Goal: Obtain resource: Download file/media

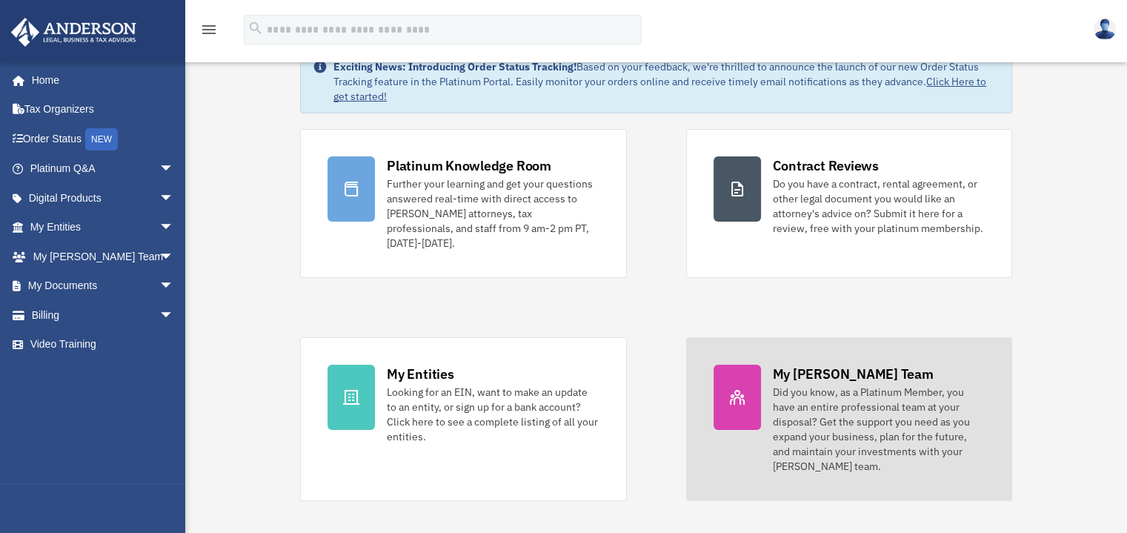
scroll to position [52, 0]
click at [743, 388] on icon at bounding box center [737, 395] width 15 height 15
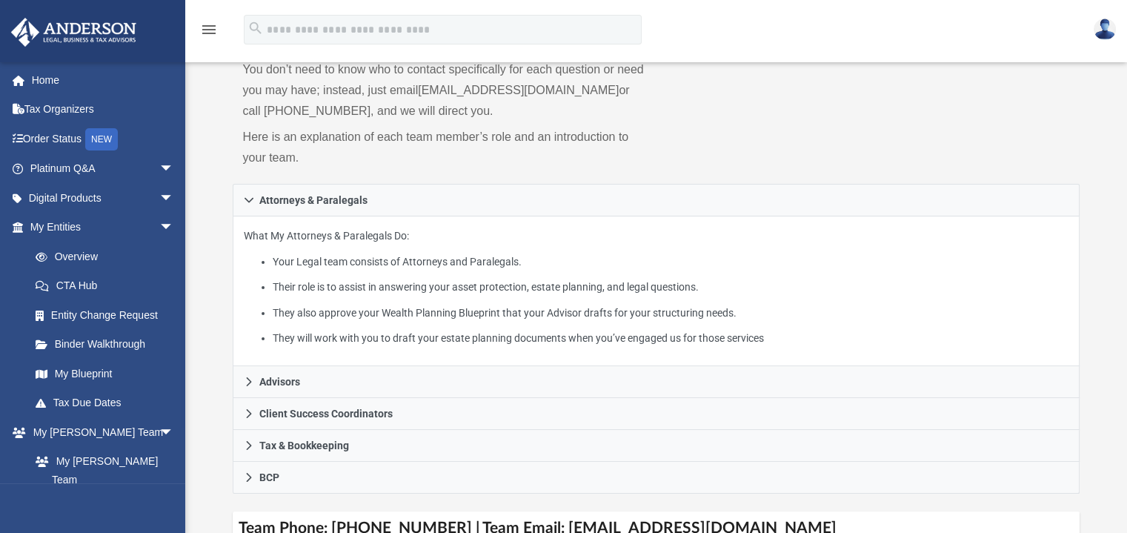
scroll to position [156, 0]
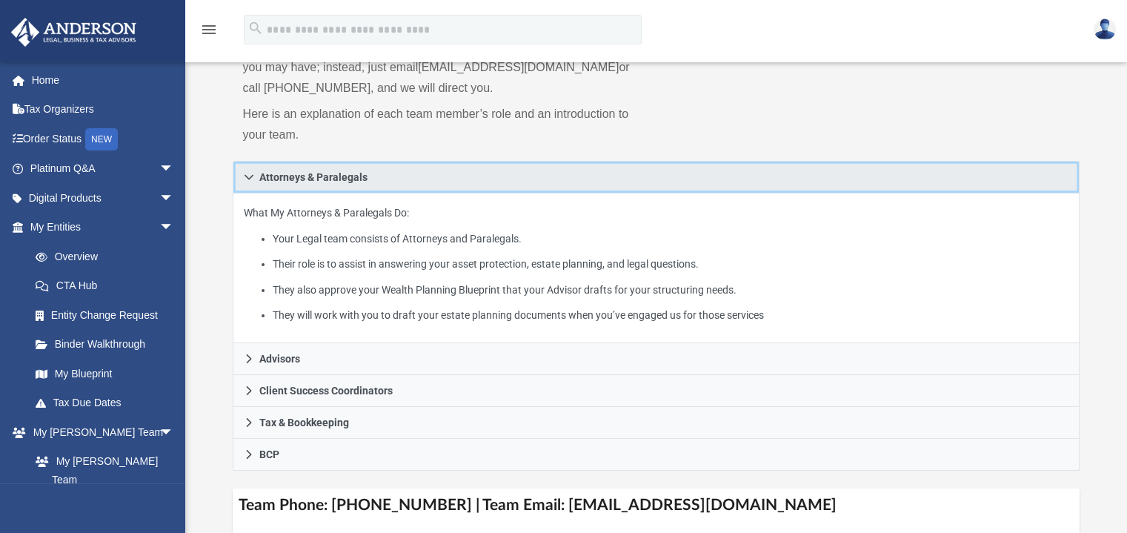
click at [249, 179] on icon at bounding box center [249, 177] width 10 height 10
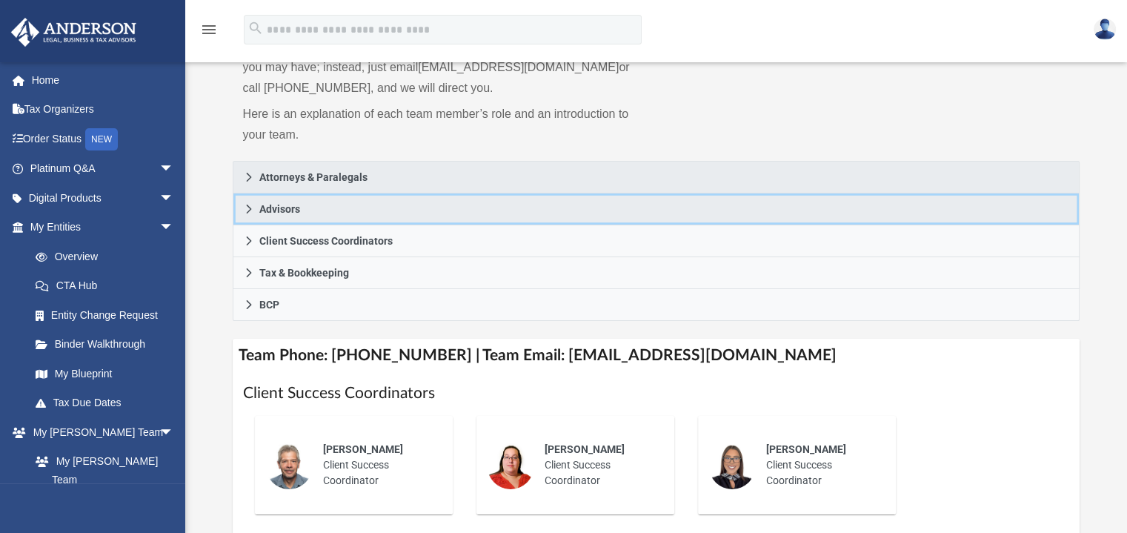
click at [290, 212] on span "Advisors" at bounding box center [279, 209] width 41 height 10
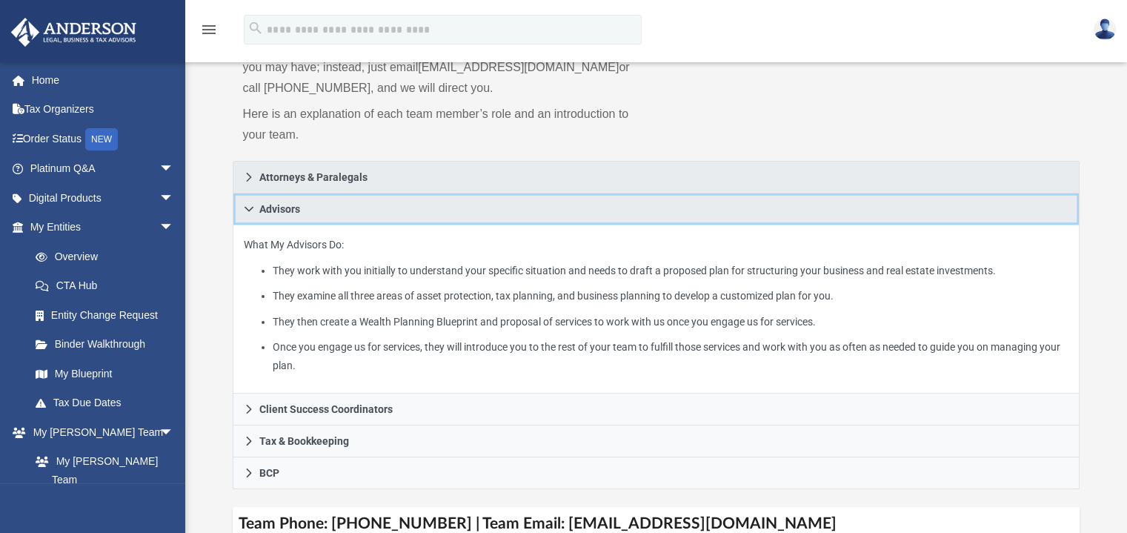
click at [290, 212] on span "Advisors" at bounding box center [279, 209] width 41 height 10
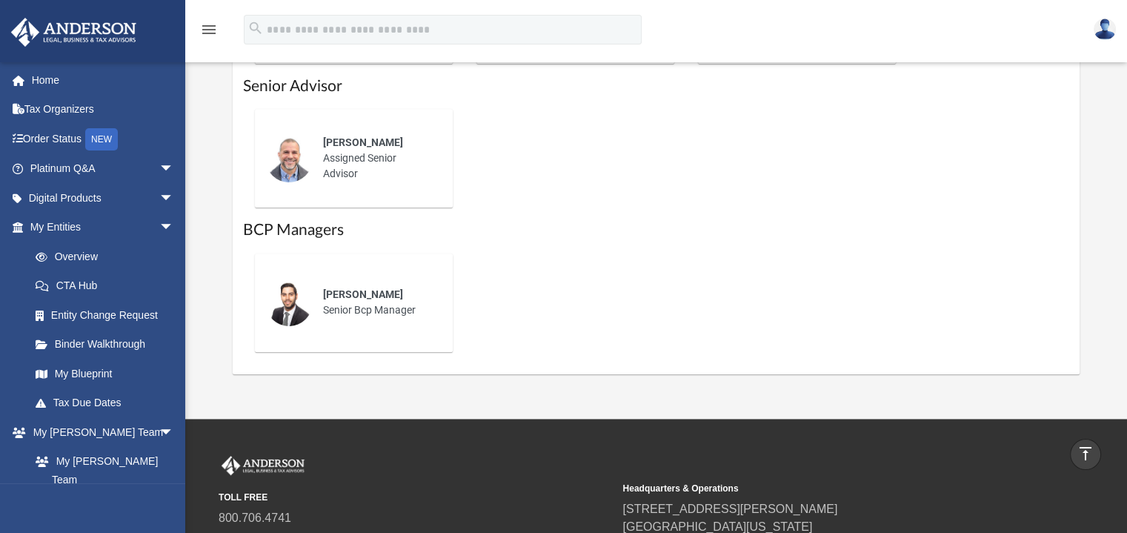
scroll to position [874, 0]
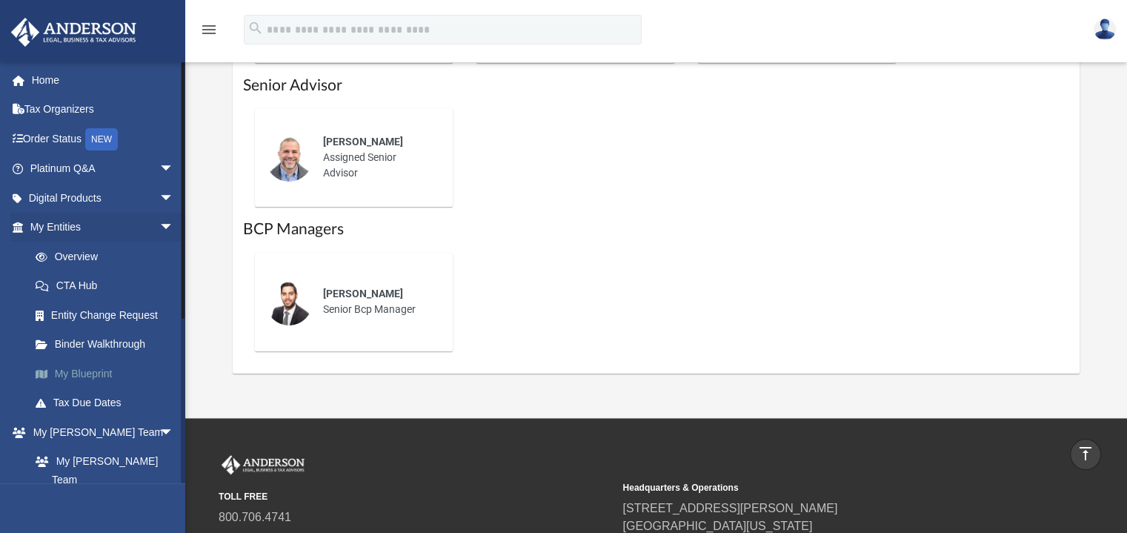
click at [84, 372] on link "My Blueprint" at bounding box center [109, 374] width 176 height 30
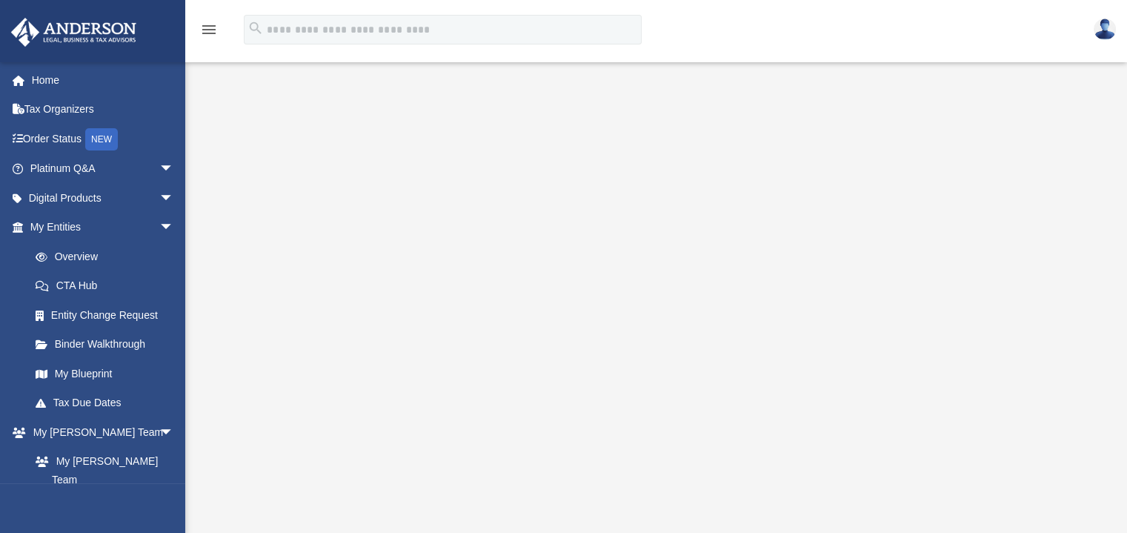
scroll to position [119, 0]
click at [159, 223] on span "arrow_drop_down" at bounding box center [174, 228] width 30 height 30
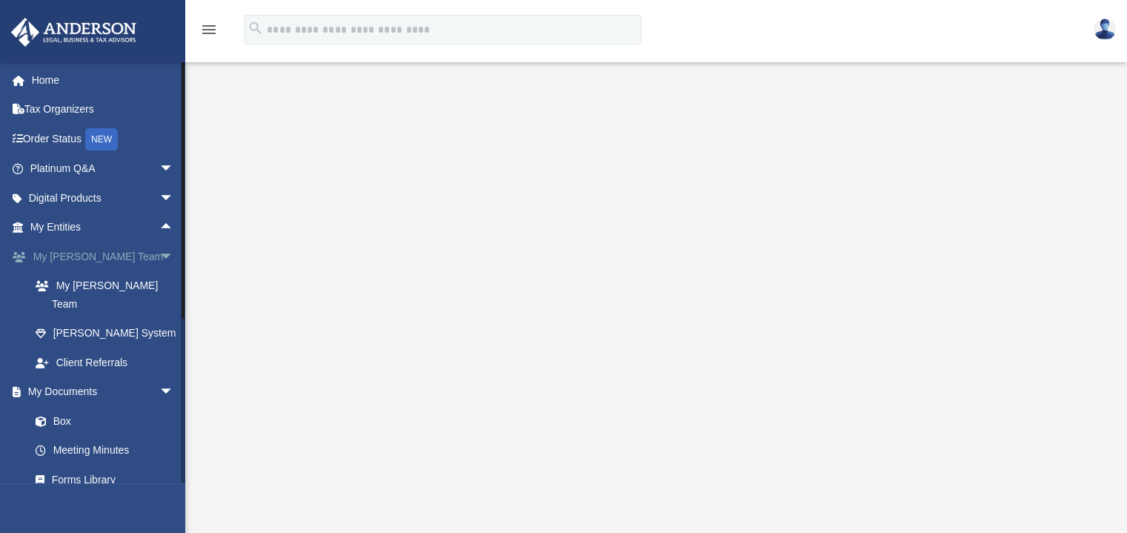
click at [159, 250] on span "arrow_drop_down" at bounding box center [174, 256] width 30 height 30
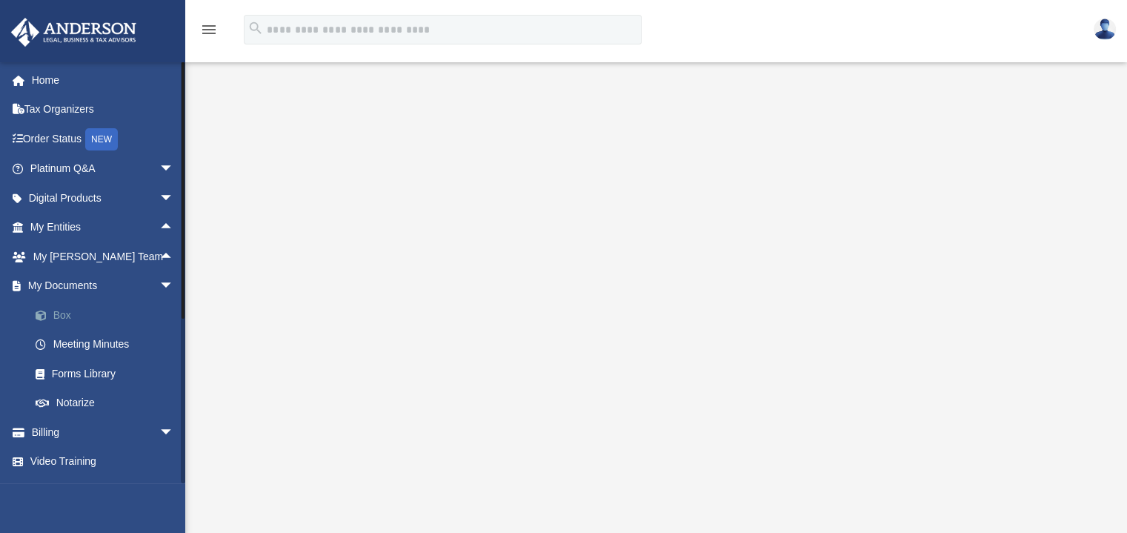
click at [62, 311] on link "Box" at bounding box center [109, 315] width 176 height 30
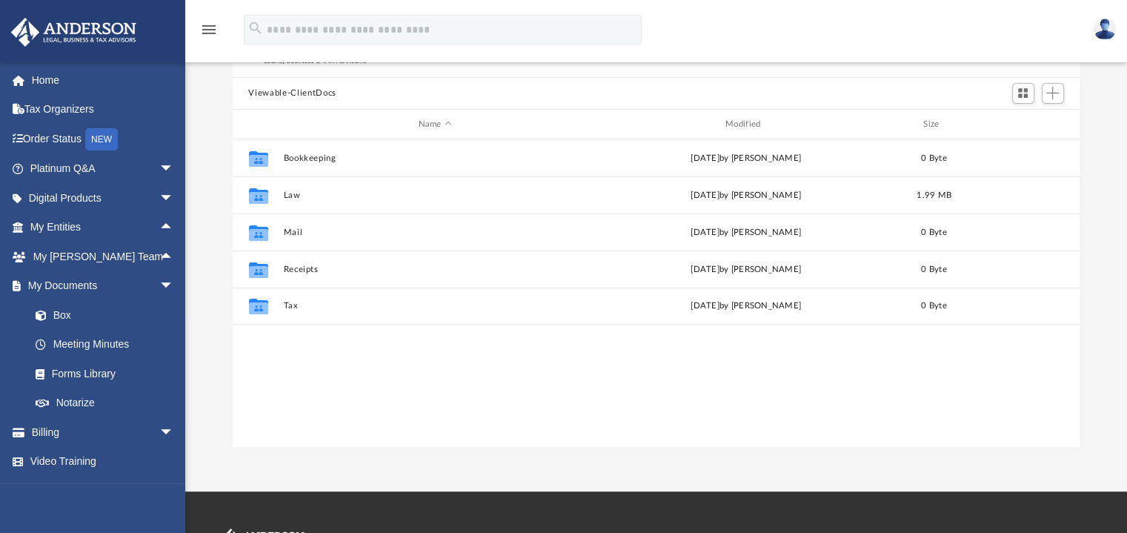
scroll to position [325, 836]
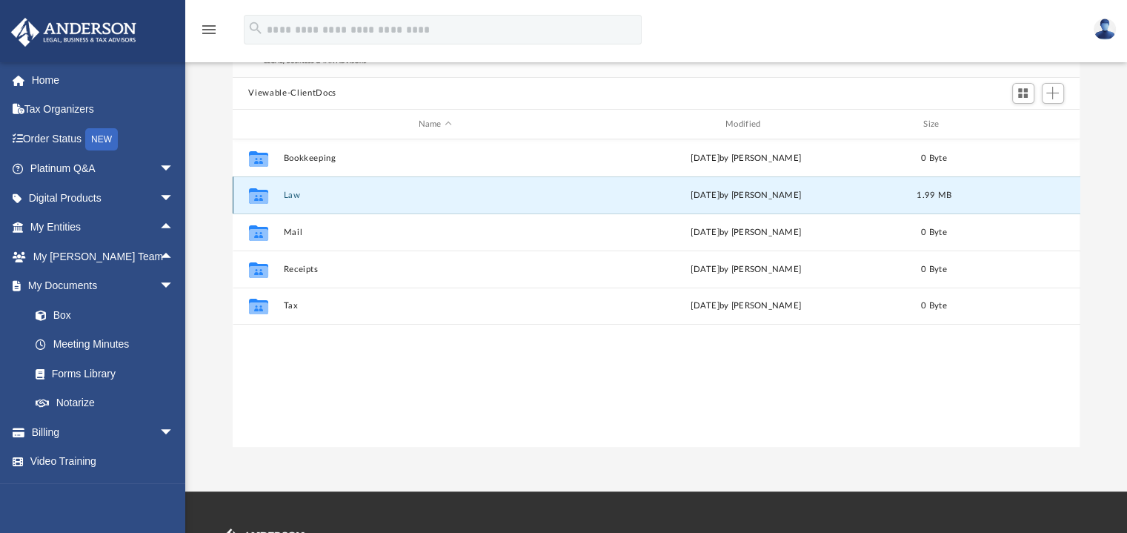
click at [292, 193] on button "Law" at bounding box center [435, 195] width 304 height 10
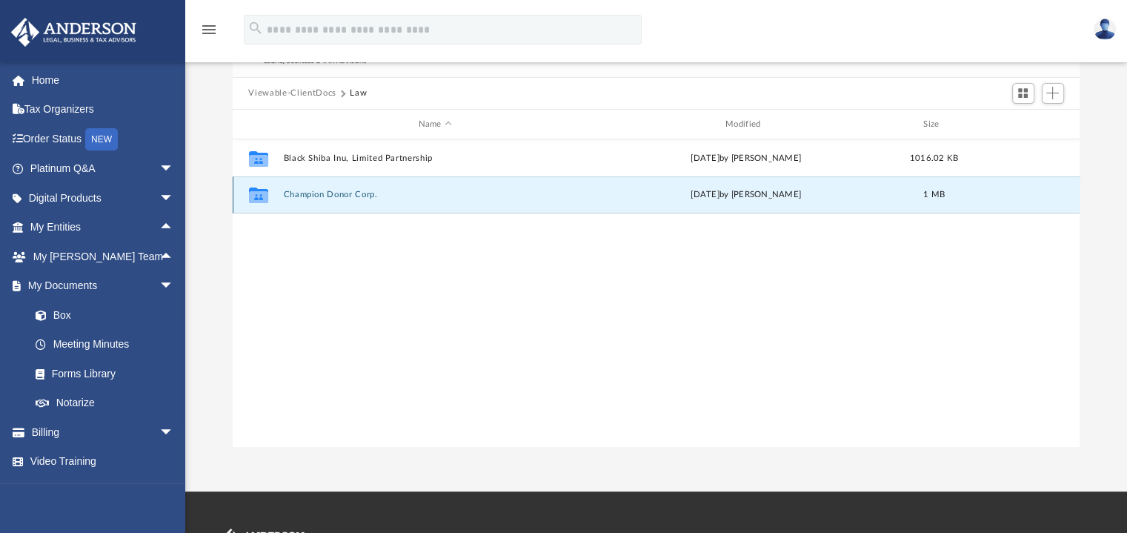
click at [333, 197] on button "Champion Donor Corp." at bounding box center [435, 195] width 304 height 10
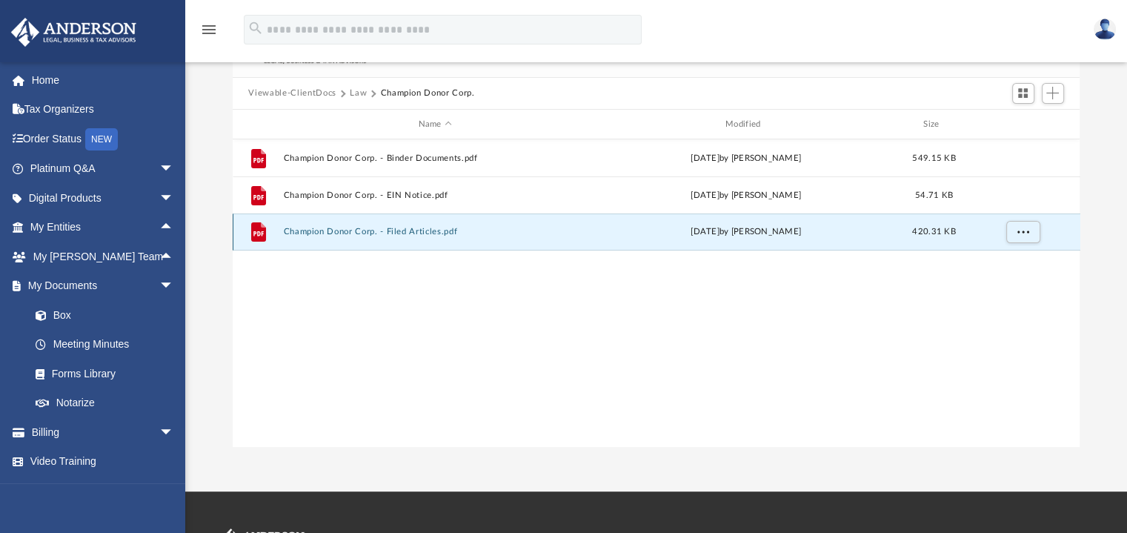
click at [414, 233] on button "Champion Donor Corp. - Filed Articles.pdf" at bounding box center [435, 232] width 304 height 10
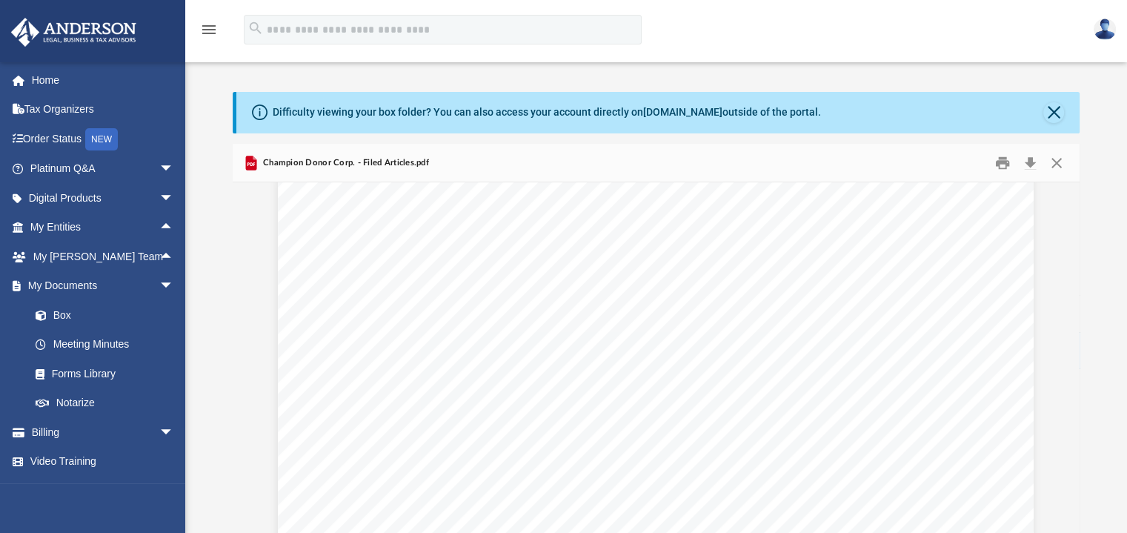
scroll to position [19, 0]
click at [1056, 115] on button "Close" at bounding box center [1053, 112] width 21 height 21
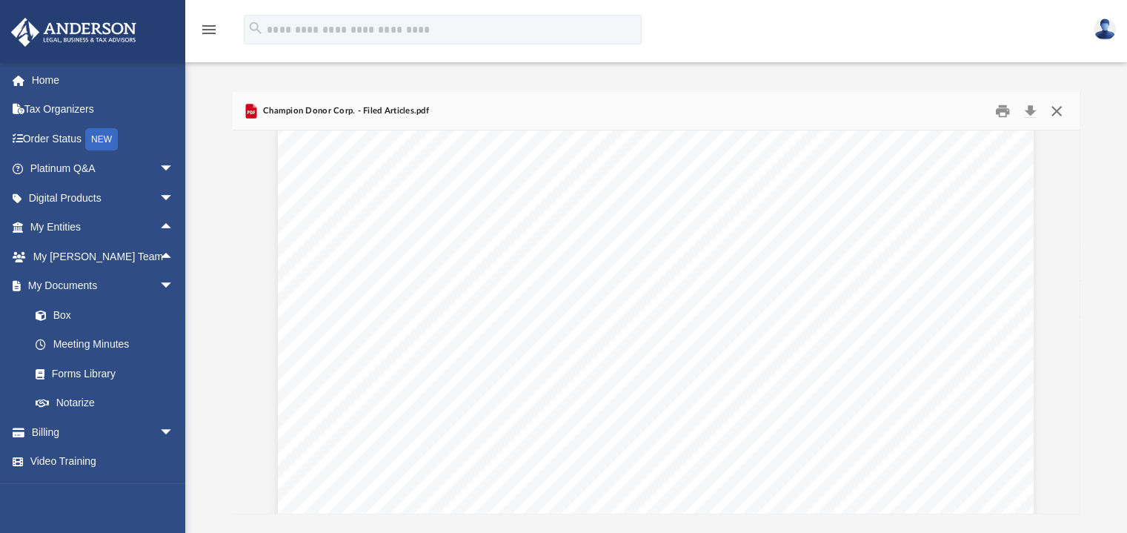
click at [1056, 115] on button "Close" at bounding box center [1056, 110] width 27 height 23
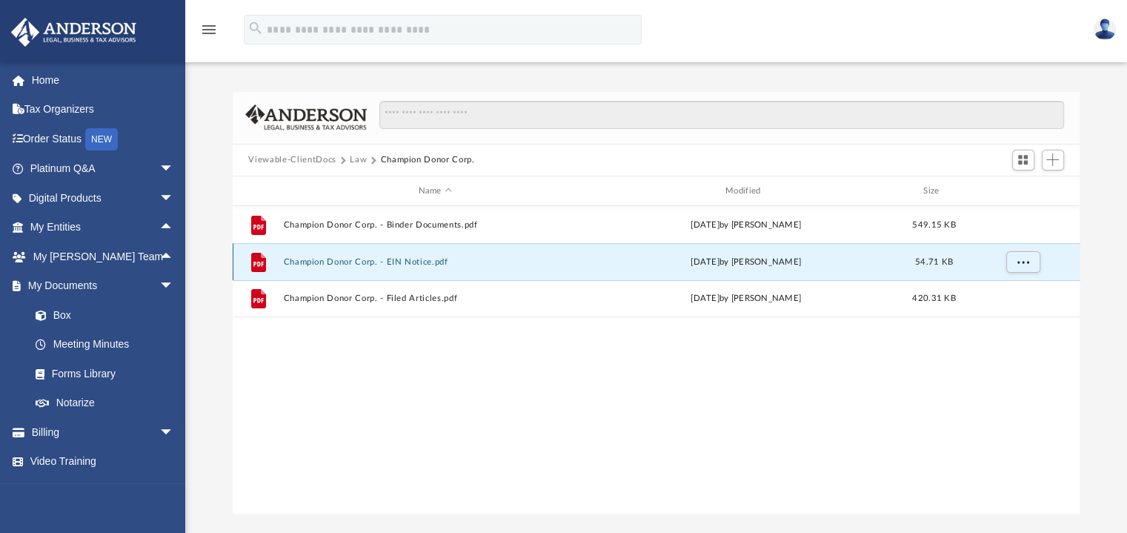
click at [413, 259] on button "Champion Donor Corp. - EIN Notice.pdf" at bounding box center [435, 262] width 304 height 10
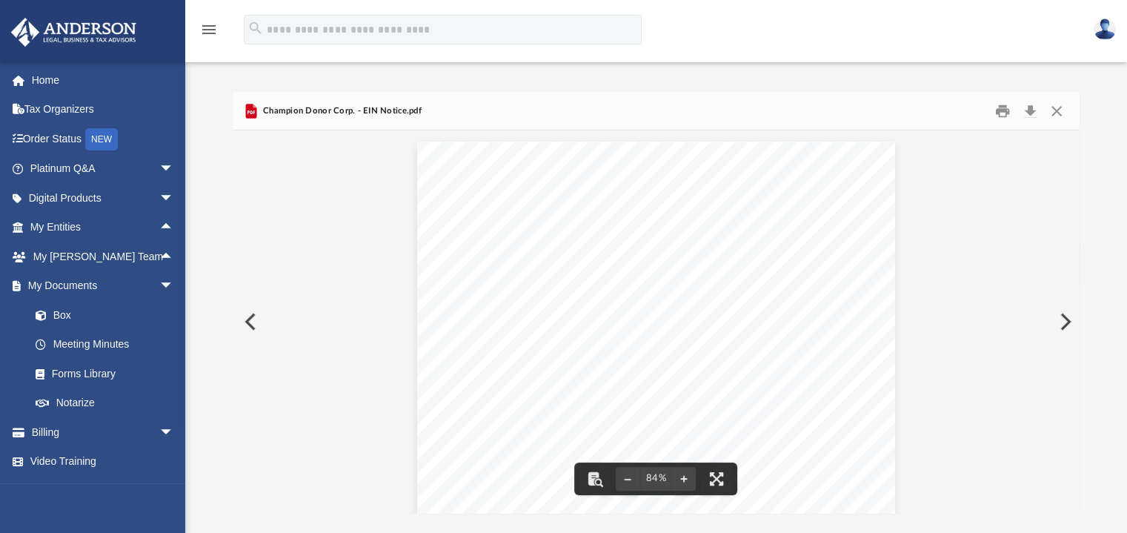
scroll to position [18, 0]
click at [723, 358] on div "Page 1" at bounding box center [656, 313] width 478 height 379
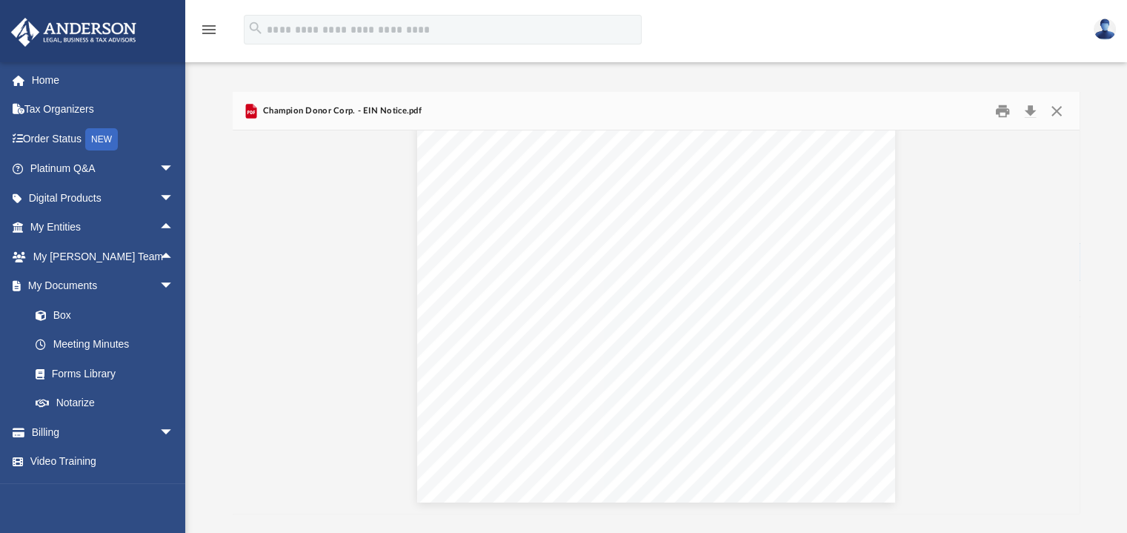
scroll to position [0, 0]
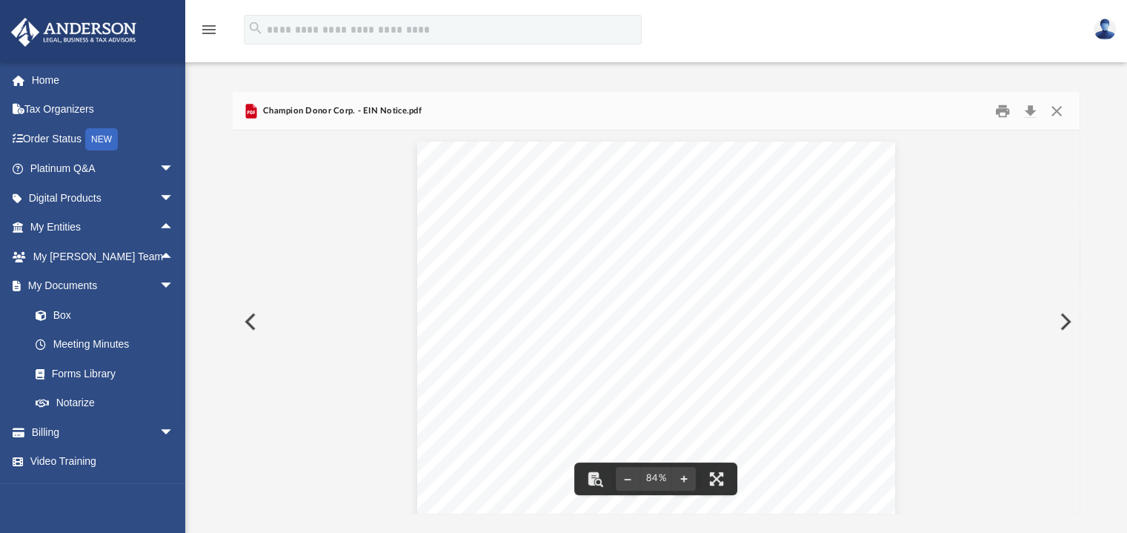
click at [250, 319] on button "Preview" at bounding box center [249, 321] width 33 height 41
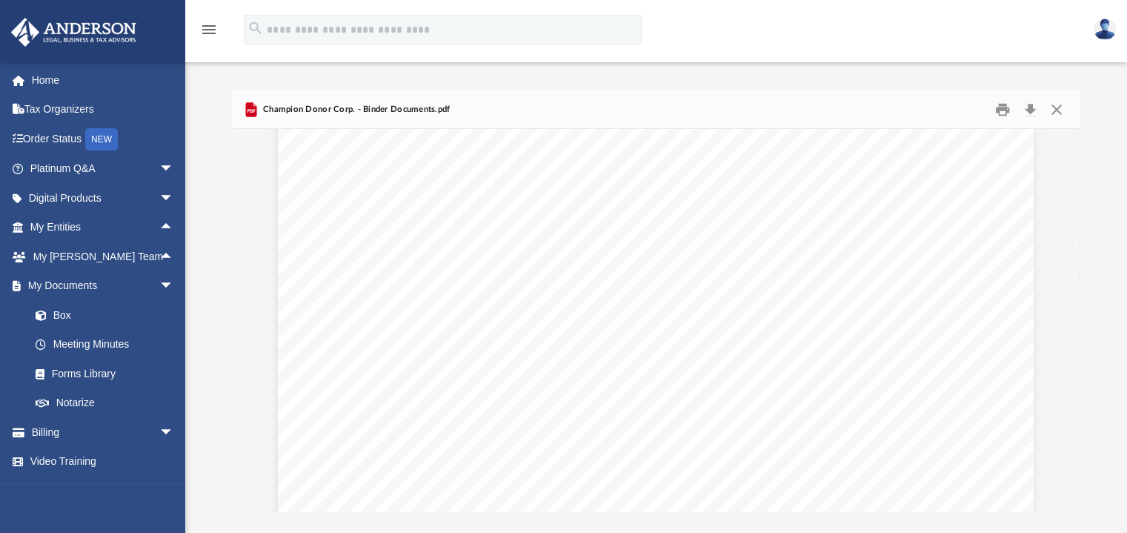
scroll to position [87531, 0]
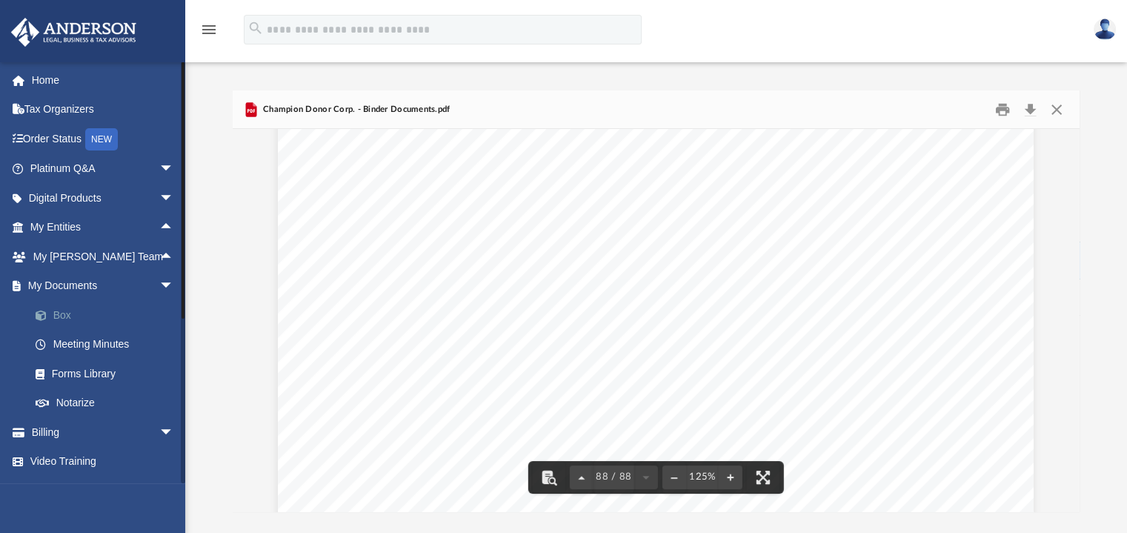
click at [62, 316] on link "Box" at bounding box center [109, 315] width 176 height 30
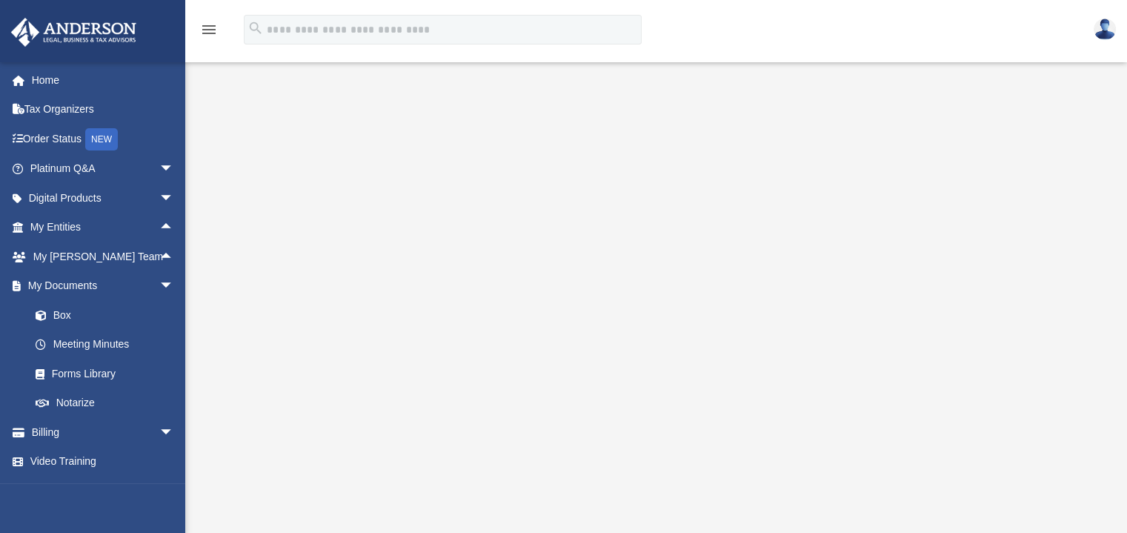
scroll to position [151, 0]
click at [159, 282] on span "arrow_drop_down" at bounding box center [174, 286] width 30 height 30
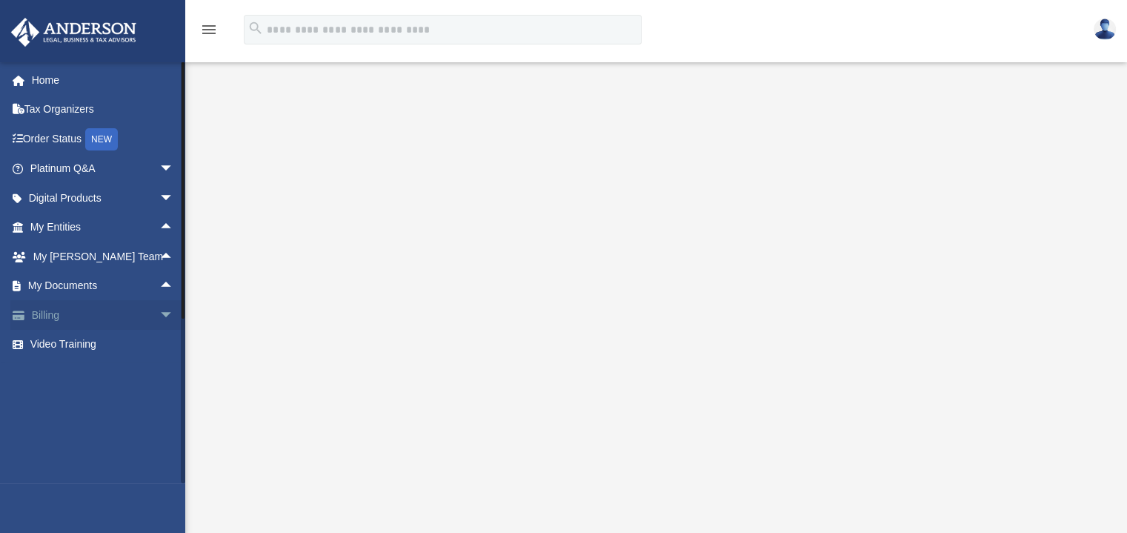
click at [159, 313] on span "arrow_drop_down" at bounding box center [174, 315] width 30 height 30
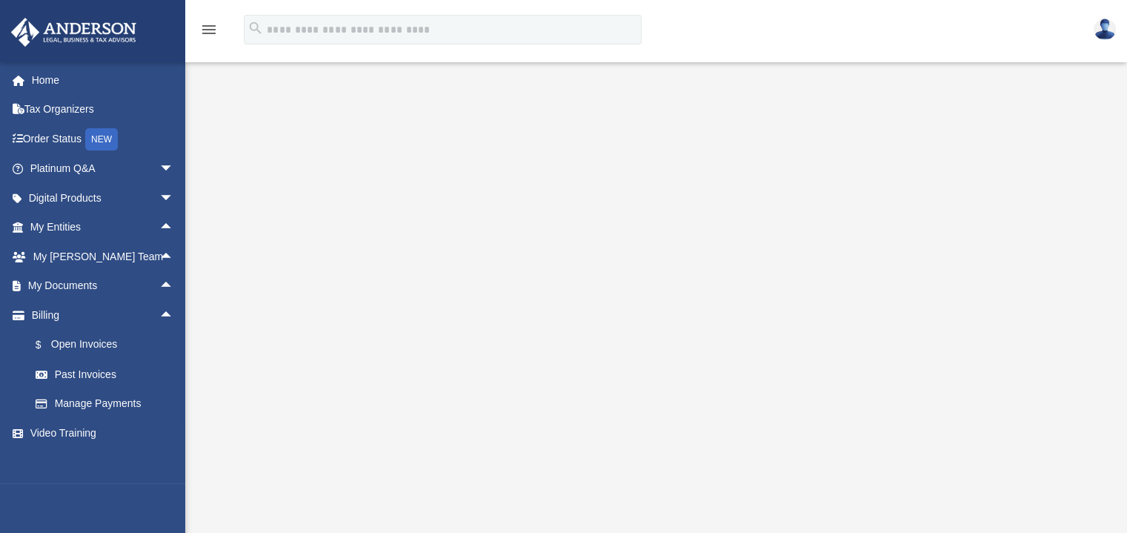
drag, startPoint x: 147, startPoint y: 313, endPoint x: 217, endPoint y: 231, distance: 107.2
click at [217, 231] on div at bounding box center [656, 237] width 942 height 593
click at [159, 162] on span "arrow_drop_down" at bounding box center [174, 169] width 30 height 30
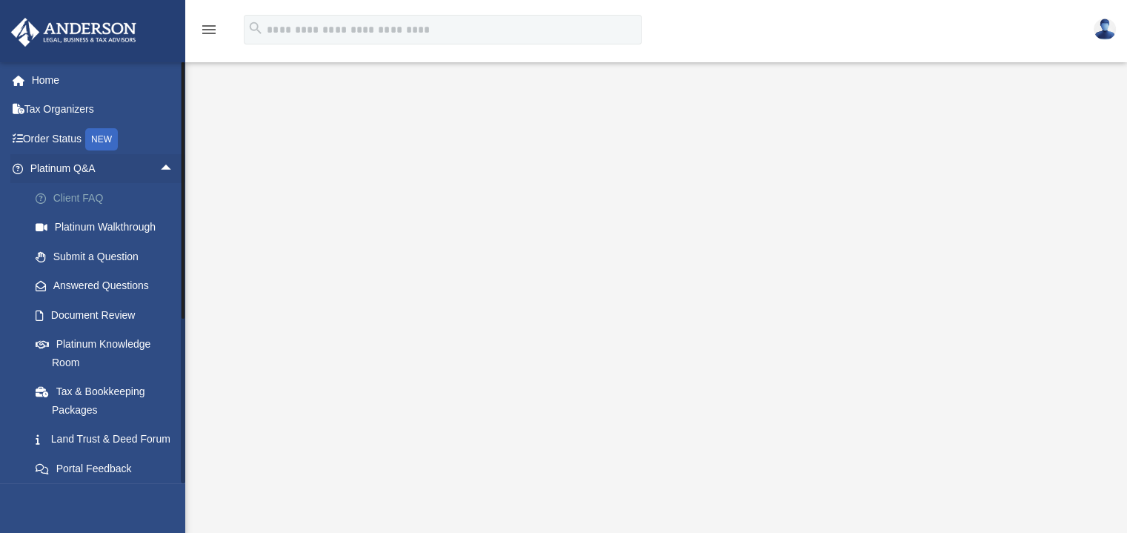
click at [89, 196] on link "Client FAQ" at bounding box center [109, 198] width 176 height 30
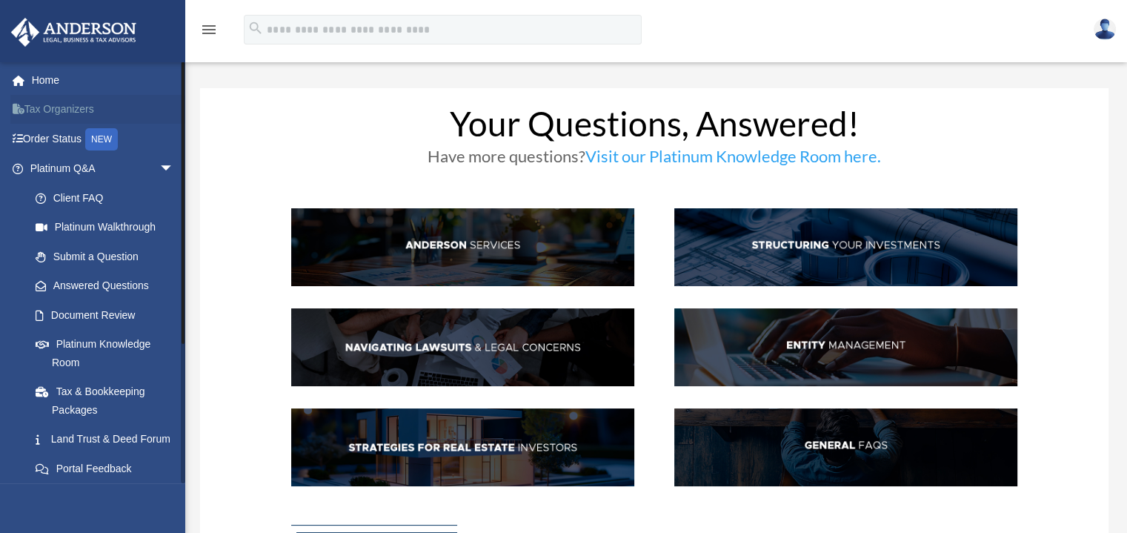
click at [74, 107] on link "Tax Organizers" at bounding box center [103, 110] width 186 height 30
